Goal: Use online tool/utility: Utilize a website feature to perform a specific function

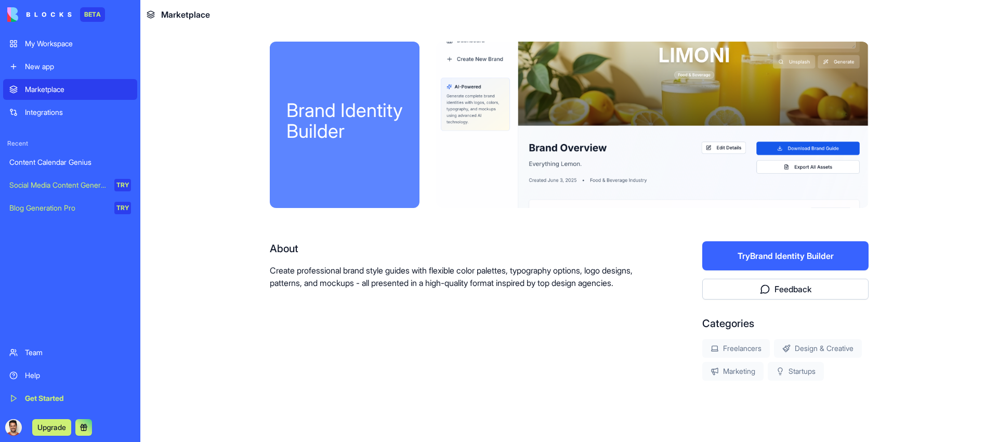
click at [111, 162] on div "Content Calendar Genius" at bounding box center [70, 162] width 122 height 10
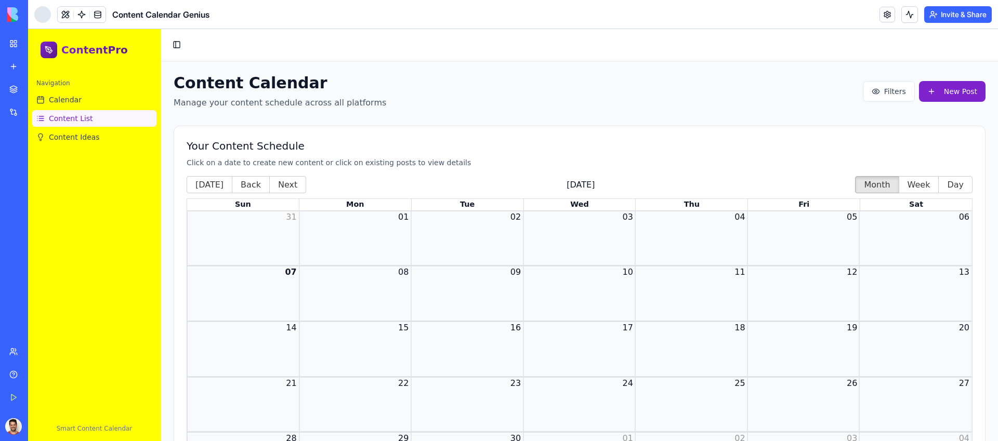
click at [96, 114] on link "Content List" at bounding box center [94, 118] width 124 height 17
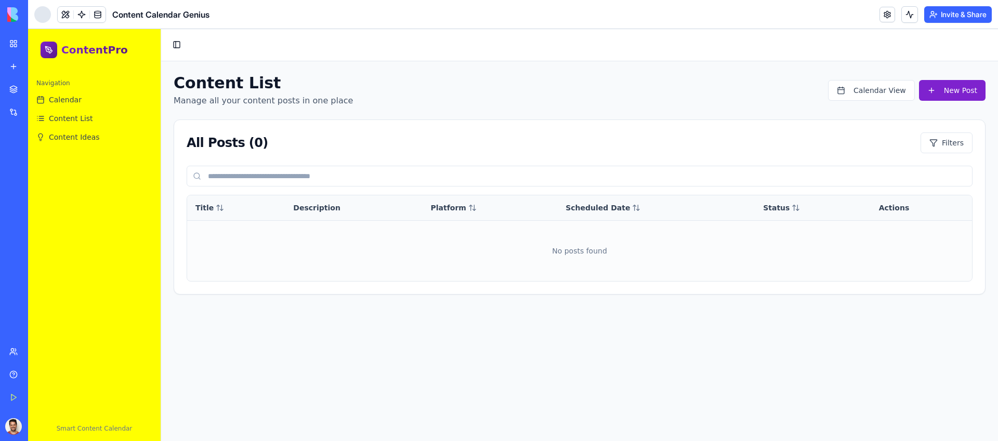
drag, startPoint x: 799, startPoint y: 243, endPoint x: 574, endPoint y: 227, distance: 224.6
click at [797, 243] on td "No posts found" at bounding box center [579, 250] width 785 height 61
click at [173, 41] on button "Toggle Sidebar" at bounding box center [176, 44] width 15 height 15
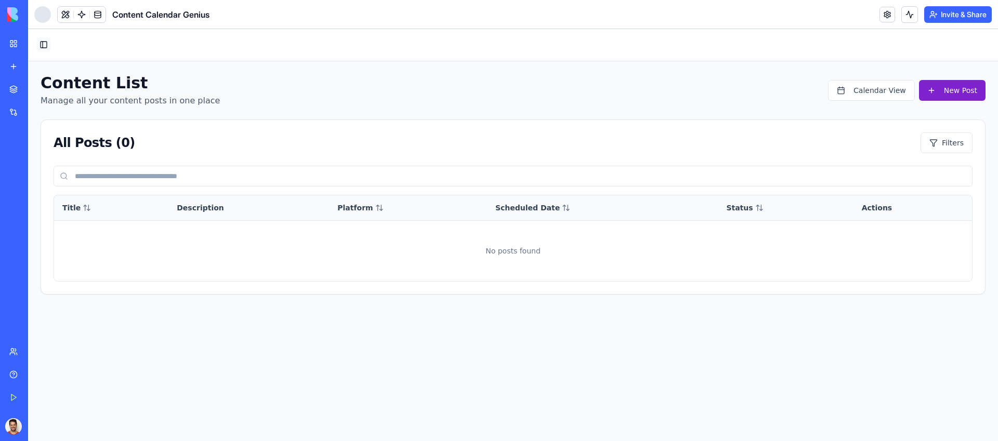
click at [41, 43] on button "Toggle Sidebar" at bounding box center [43, 44] width 15 height 15
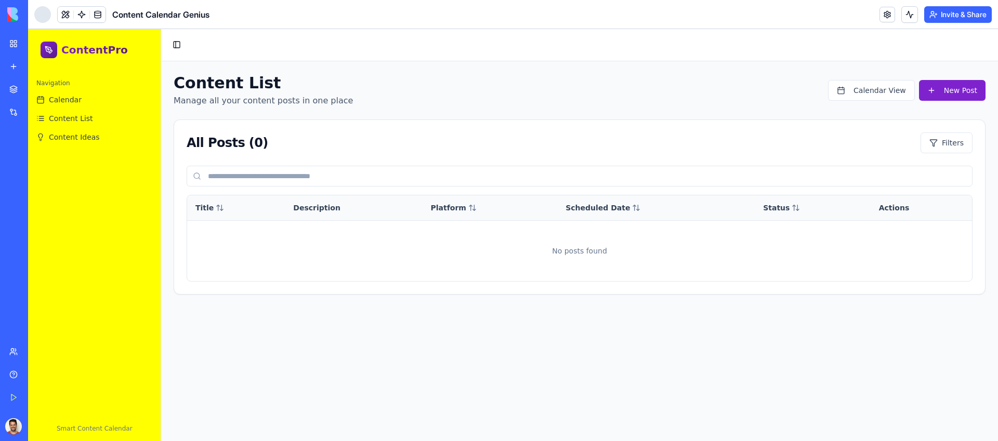
click at [9, 154] on link "Content Calendar Genius" at bounding box center [24, 162] width 42 height 21
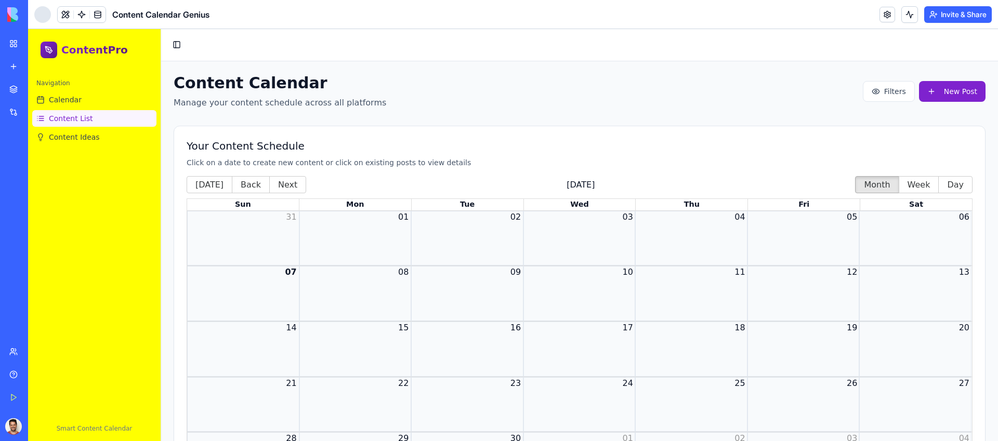
click at [87, 117] on span "Content List" at bounding box center [71, 118] width 44 height 10
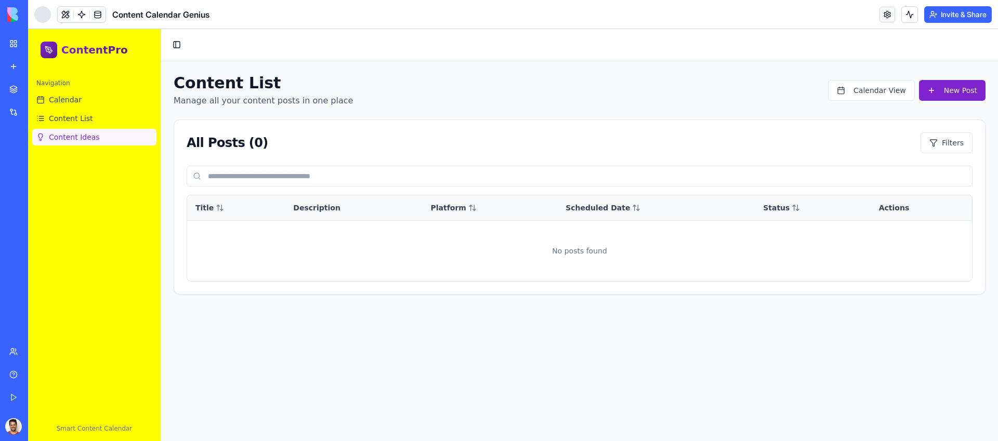
click at [90, 133] on span "Content Ideas" at bounding box center [74, 137] width 51 height 10
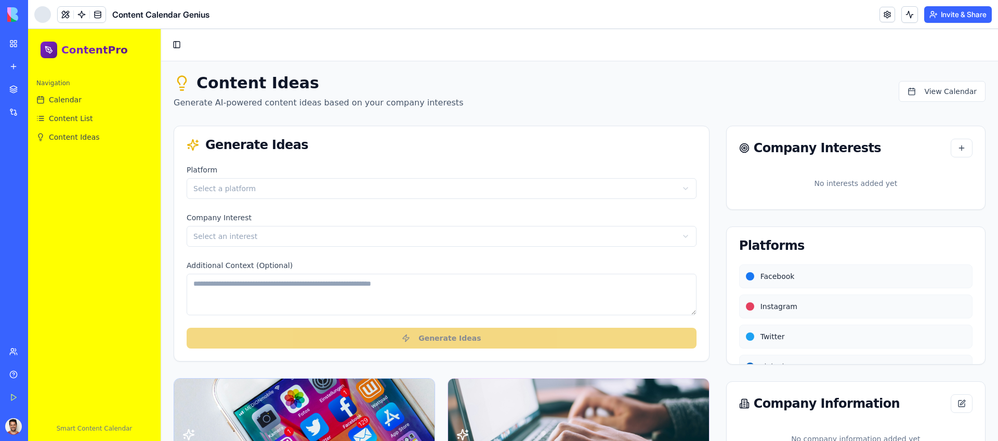
click at [537, 185] on html "ContentPro Navigation Calendar Content List Content Ideas Smart Content Calenda…" at bounding box center [513, 296] width 970 height 535
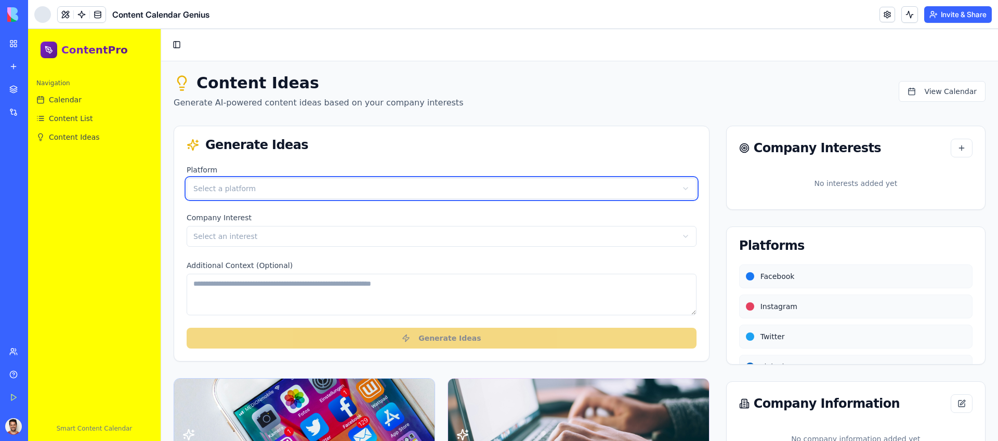
click at [542, 185] on html "ContentPro Navigation Calendar Content List Content Ideas Smart Content Calenda…" at bounding box center [513, 296] width 970 height 535
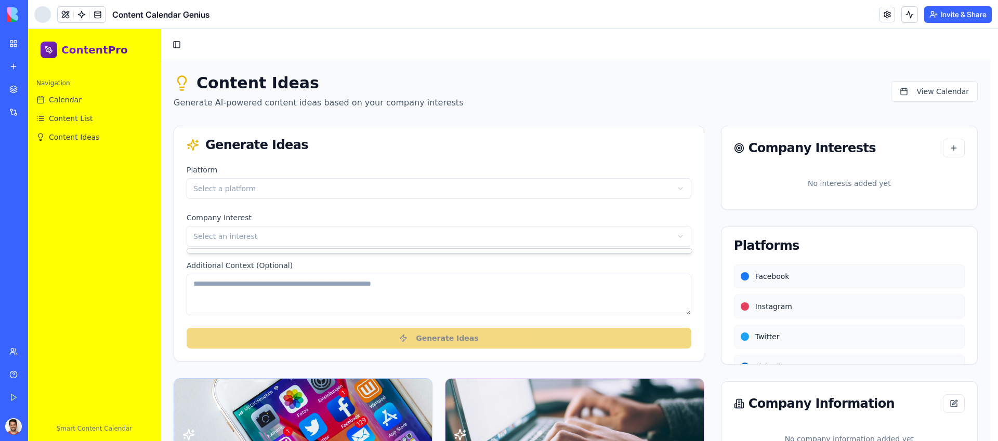
click at [638, 233] on html "ContentPro Navigation Calendar Content List Content Ideas Smart Content Calenda…" at bounding box center [513, 296] width 970 height 535
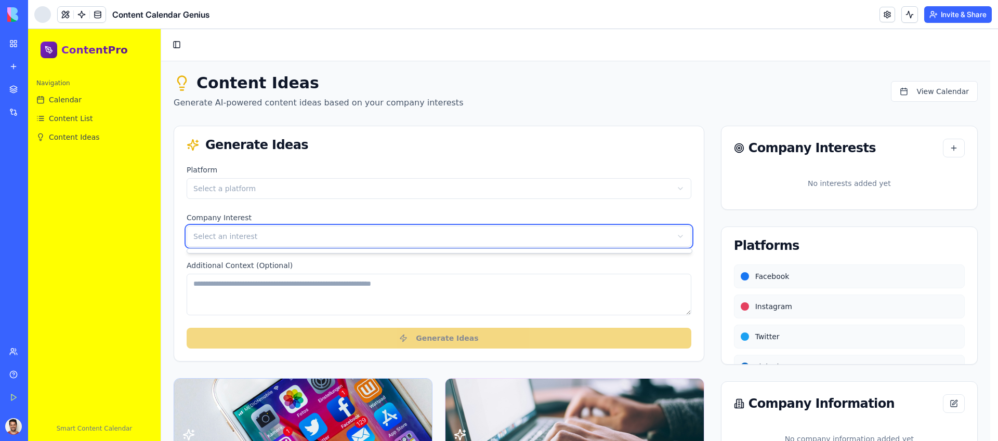
click at [638, 233] on html "ContentPro Navigation Calendar Content List Content Ideas Smart Content Calenda…" at bounding box center [513, 296] width 970 height 535
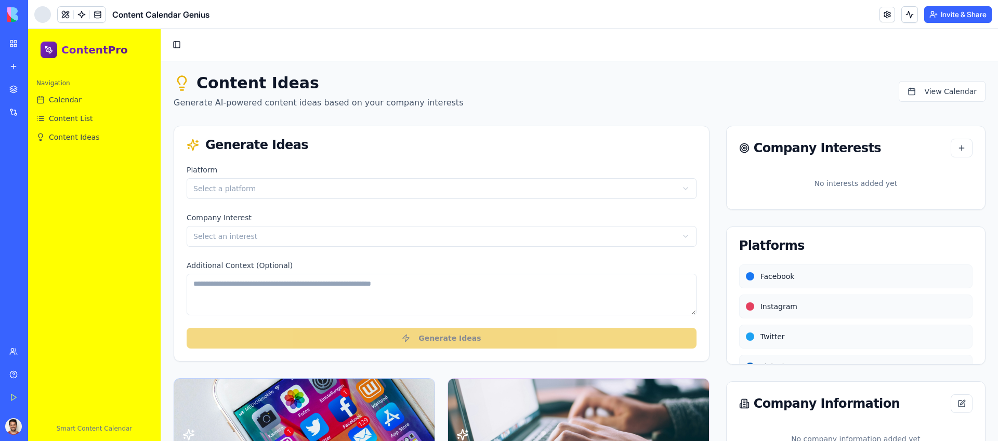
click at [584, 178] on html "ContentPro Navigation Calendar Content List Content Ideas Smart Content Calenda…" at bounding box center [513, 296] width 970 height 535
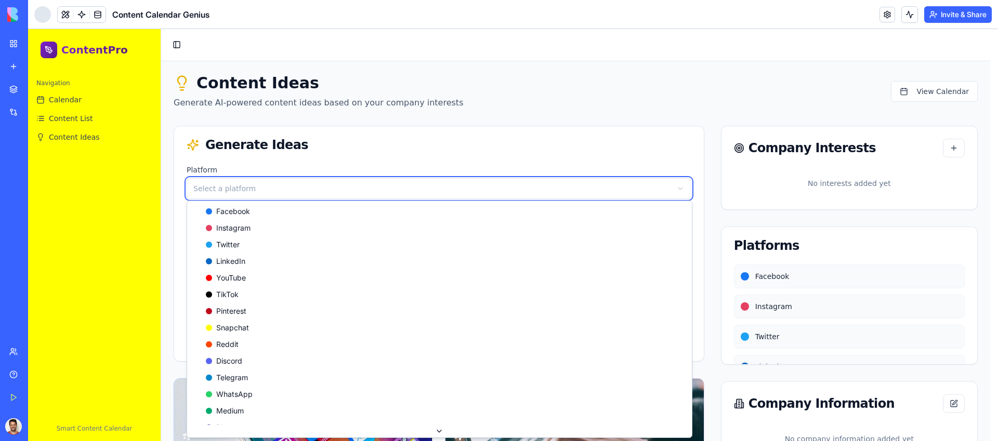
click at [585, 176] on html "ContentPro Navigation Calendar Content List Content Ideas Smart Content Calenda…" at bounding box center [513, 296] width 970 height 535
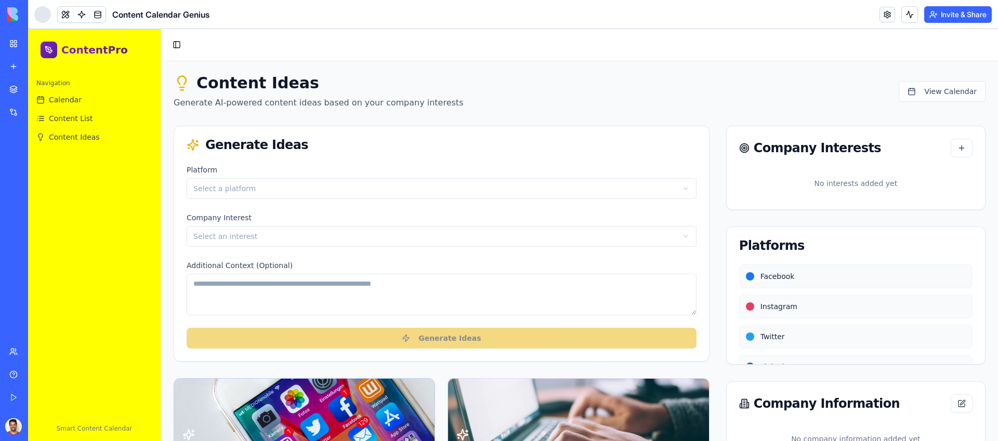
click at [597, 142] on div "Generate Ideas" at bounding box center [442, 145] width 510 height 12
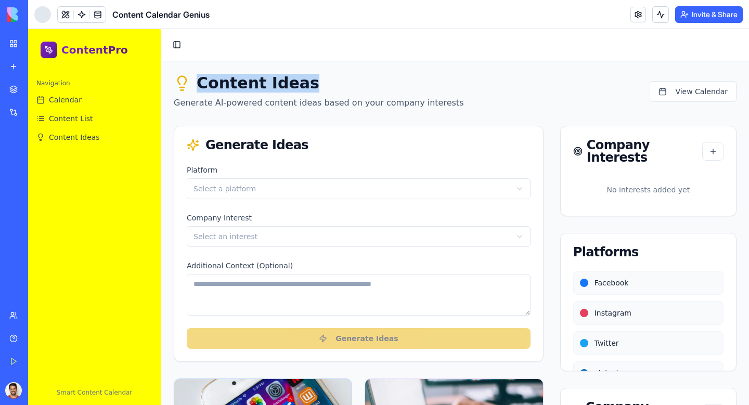
drag, startPoint x: 201, startPoint y: 84, endPoint x: 316, endPoint y: 80, distance: 115.5
click at [316, 80] on h1 "Content Ideas" at bounding box center [319, 83] width 290 height 19
click at [329, 82] on h1 "Content Ideas" at bounding box center [319, 83] width 290 height 19
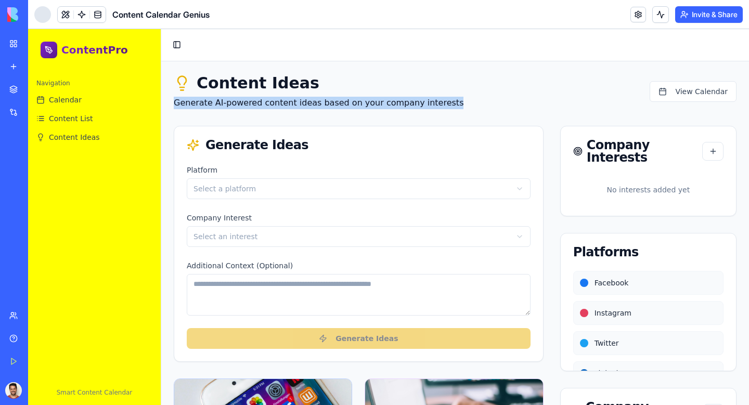
drag, startPoint x: 175, startPoint y: 103, endPoint x: 459, endPoint y: 102, distance: 283.3
click at [459, 102] on div "Content Ideas Generate AI-powered content ideas based on your company interests…" at bounding box center [455, 91] width 563 height 35
click at [360, 99] on p "Generate AI-powered content ideas based on your company interests" at bounding box center [319, 103] width 290 height 12
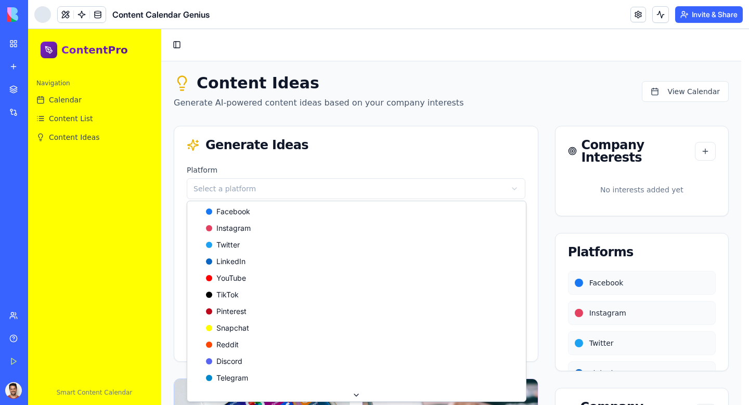
click at [220, 187] on html "ContentPro Navigation Calendar Content List Content Ideas Smart Content Calenda…" at bounding box center [388, 302] width 721 height 547
click at [234, 187] on html "ContentPro Navigation Calendar Content List Content Ideas Smart Content Calenda…" at bounding box center [388, 302] width 721 height 547
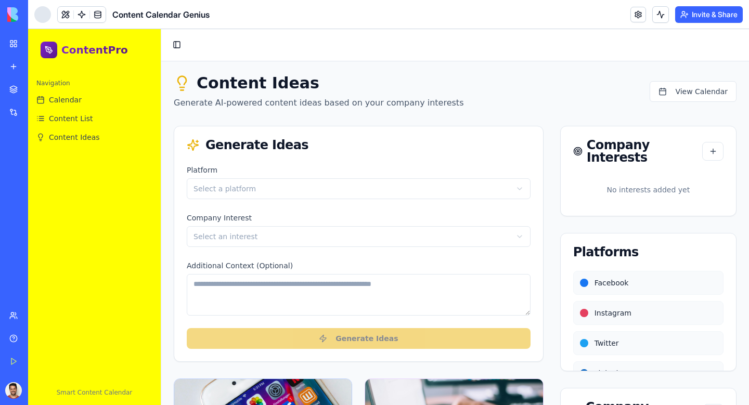
drag, startPoint x: 455, startPoint y: 159, endPoint x: 465, endPoint y: 155, distance: 10.7
click at [456, 159] on div "Generate Ideas" at bounding box center [358, 144] width 369 height 37
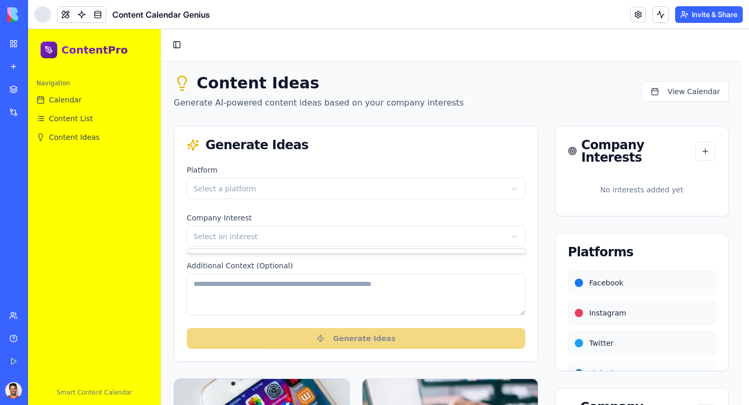
click at [507, 236] on html "ContentPro Navigation Calendar Content List Content Ideas Smart Content Calenda…" at bounding box center [388, 302] width 721 height 547
click at [506, 229] on html "ContentPro Navigation Calendar Content List Content Ideas Smart Content Calenda…" at bounding box center [388, 302] width 721 height 547
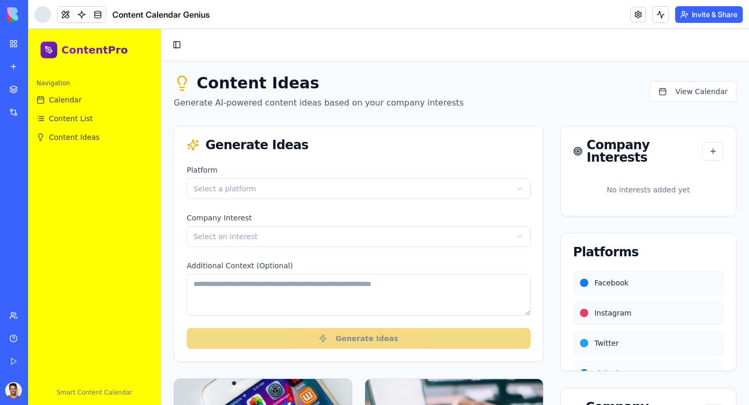
click at [449, 140] on div "Generate Ideas" at bounding box center [359, 145] width 344 height 12
